Goal: Find specific page/section: Find specific page/section

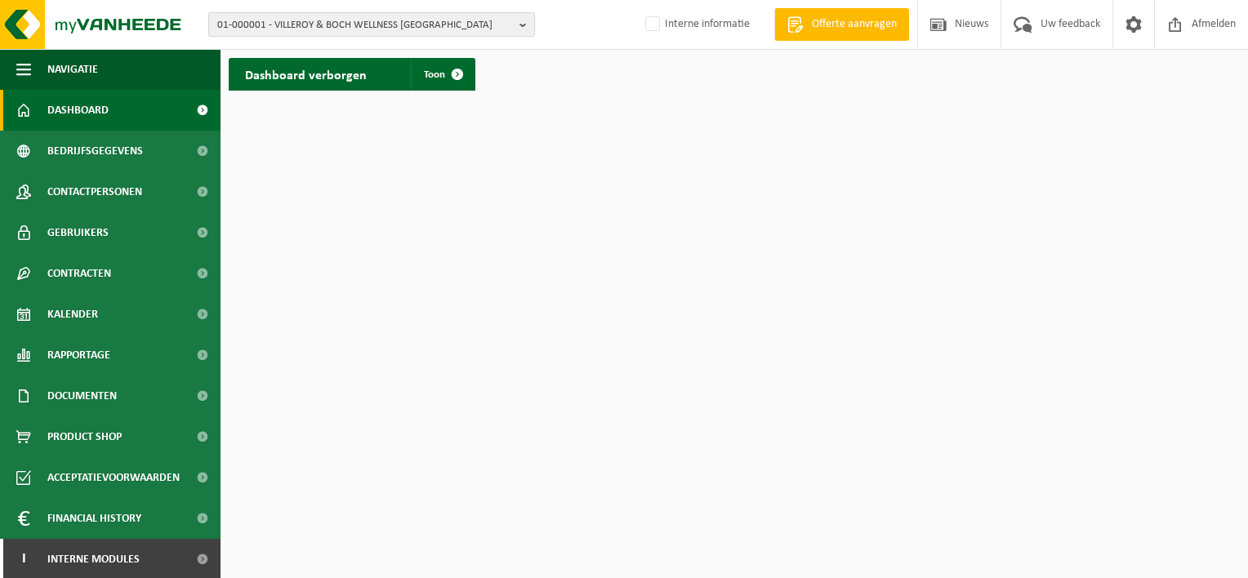
click at [366, 29] on span "01-000001 - VILLEROY & BOCH WELLNESS NV" at bounding box center [365, 25] width 296 height 24
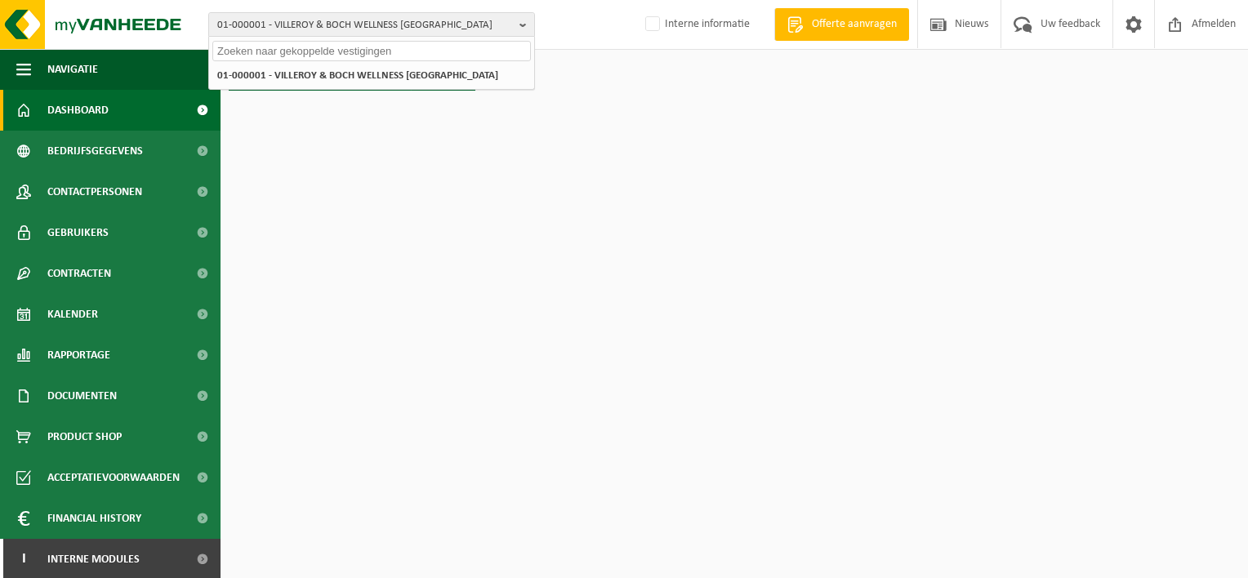
click at [299, 58] on input "text" at bounding box center [371, 51] width 318 height 20
paste input "vanackere.ronny@skynet.be"
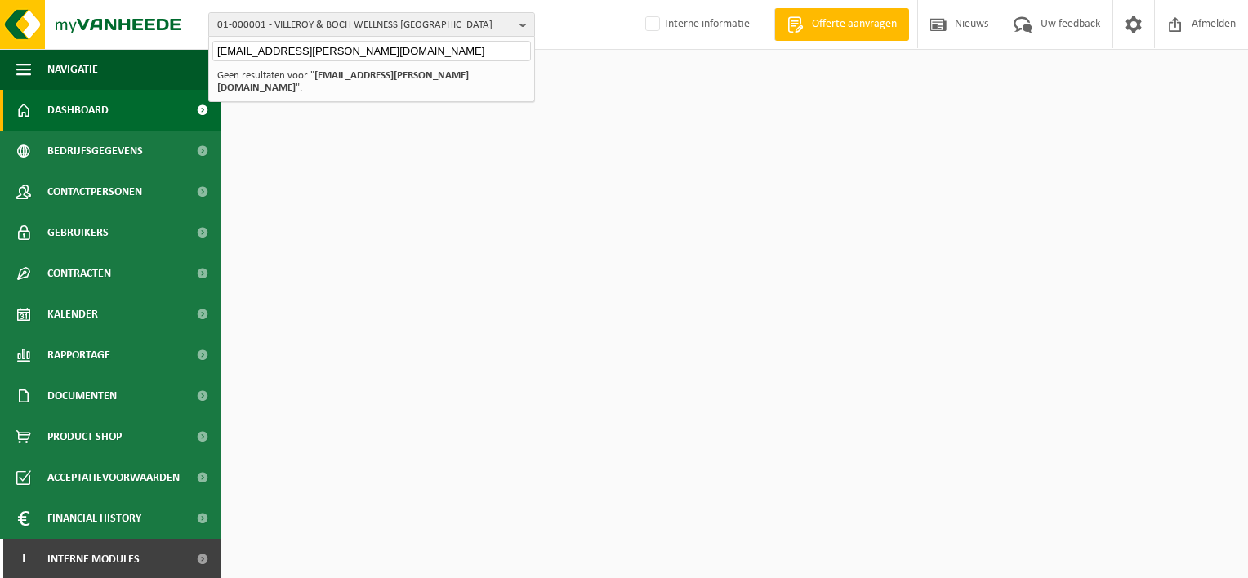
type input "vanackere.ronny@skynet.be"
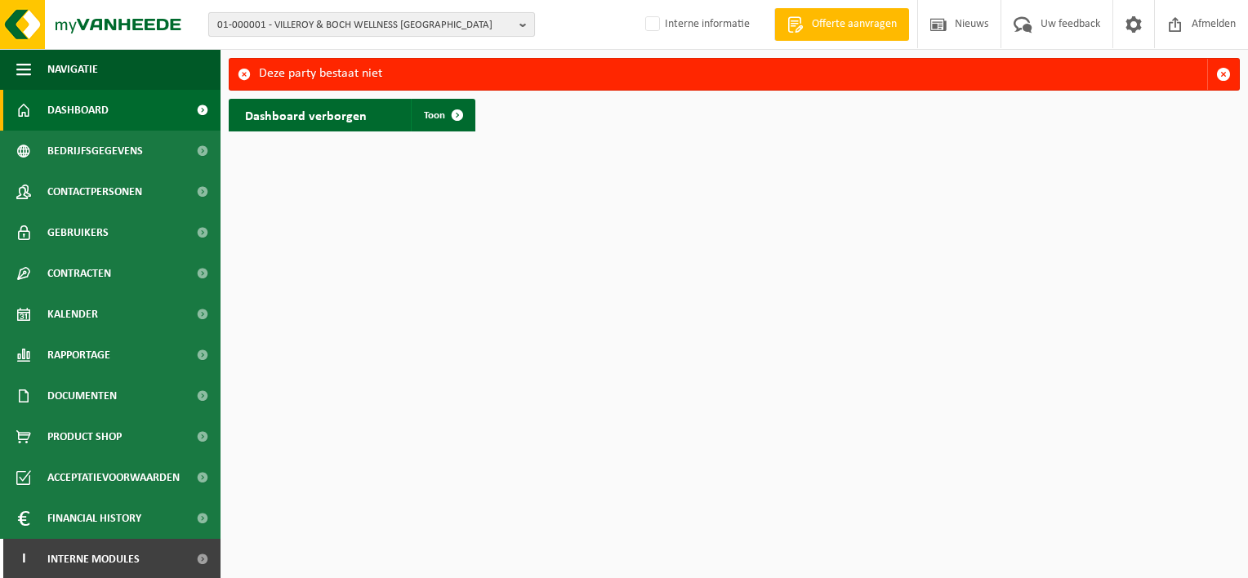
click at [385, 24] on span "01-000001 - VILLEROY & BOCH WELLNESS [GEOGRAPHIC_DATA]" at bounding box center [365, 25] width 296 height 24
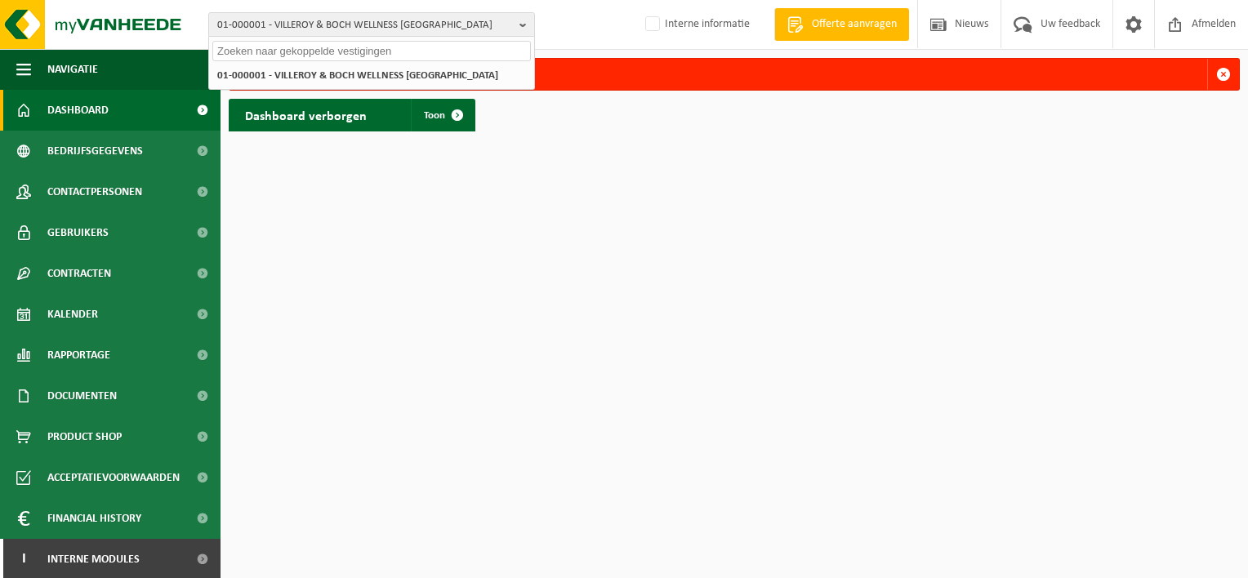
click at [367, 51] on input "text" at bounding box center [371, 51] width 318 height 20
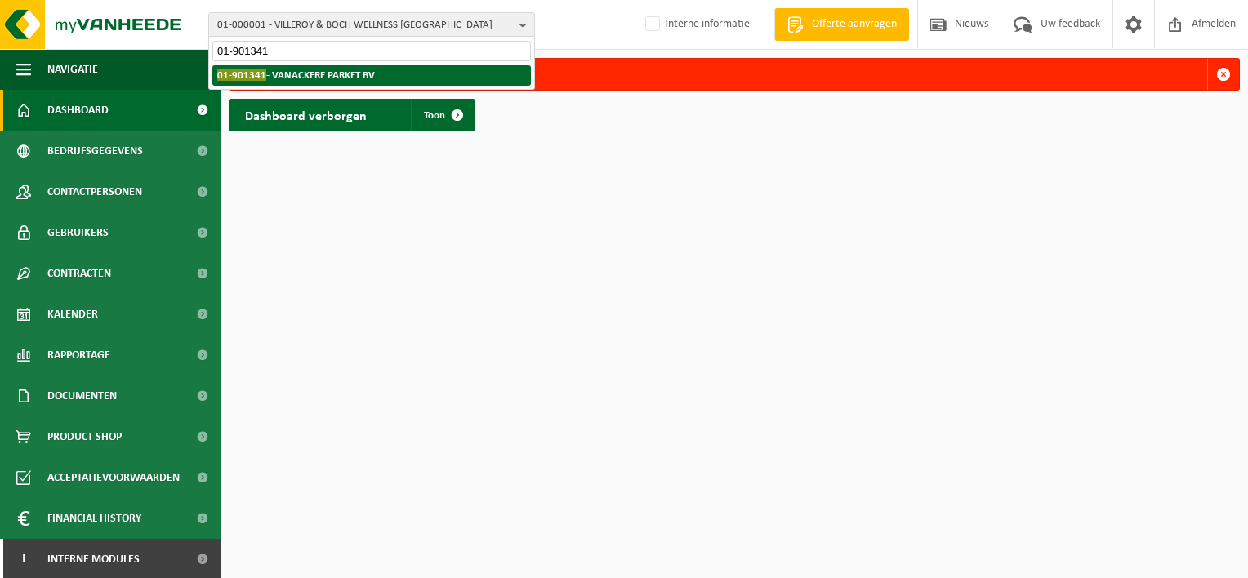
type input "01-901341"
click at [344, 78] on strong "01-901341 - [GEOGRAPHIC_DATA] BV" at bounding box center [296, 75] width 158 height 12
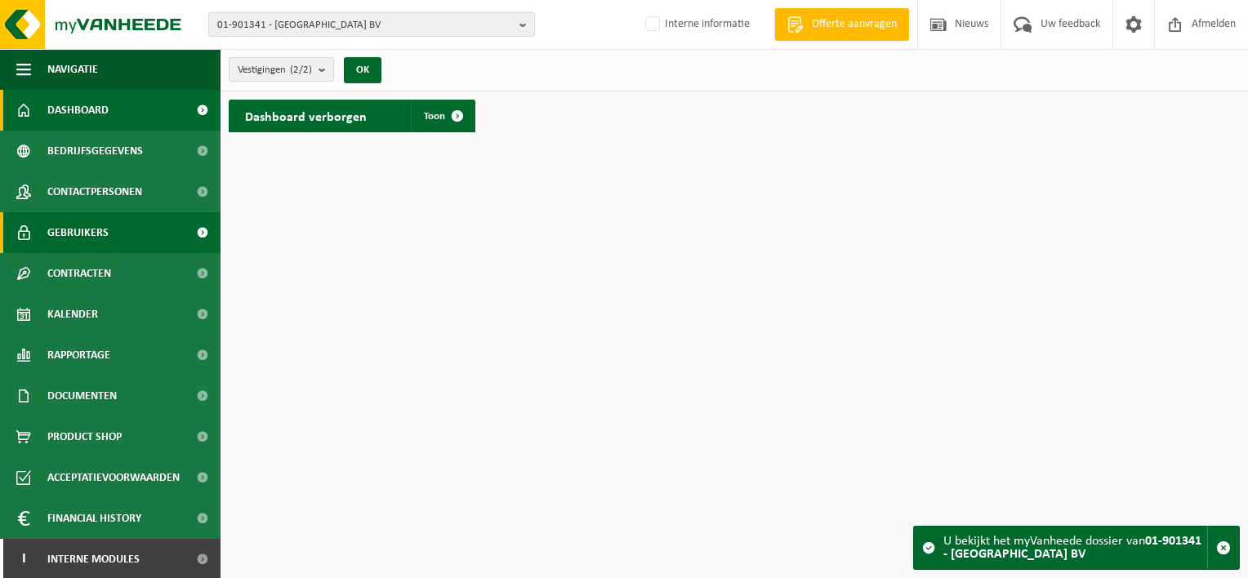
click at [104, 228] on span "Gebruikers" at bounding box center [77, 232] width 61 height 41
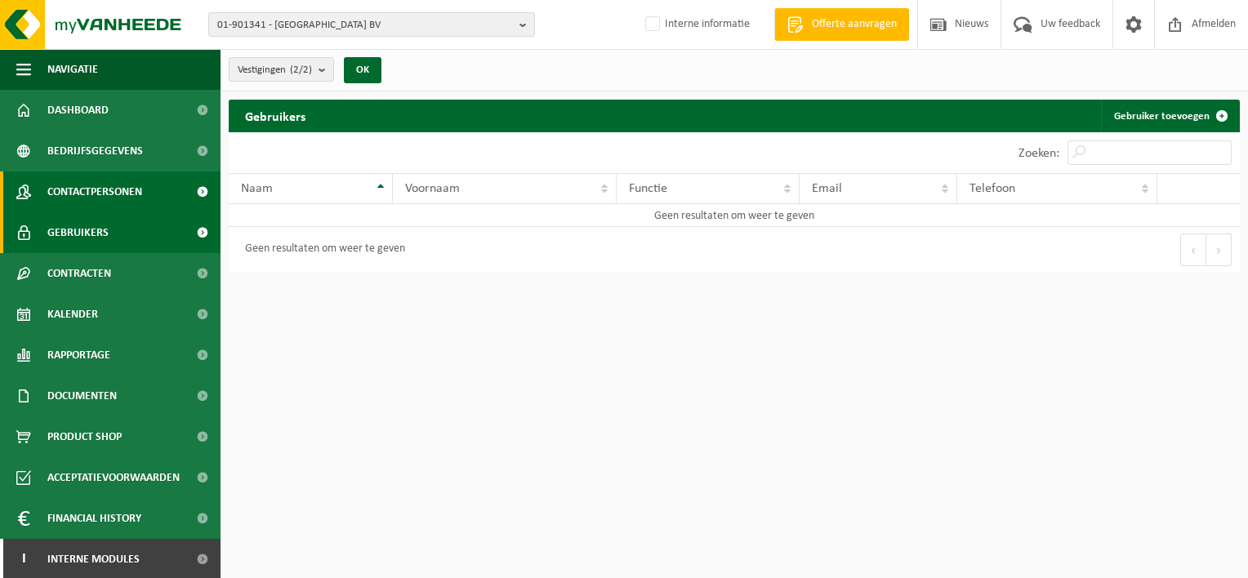
click at [102, 190] on span "Contactpersonen" at bounding box center [94, 191] width 95 height 41
